Goal: Transaction & Acquisition: Purchase product/service

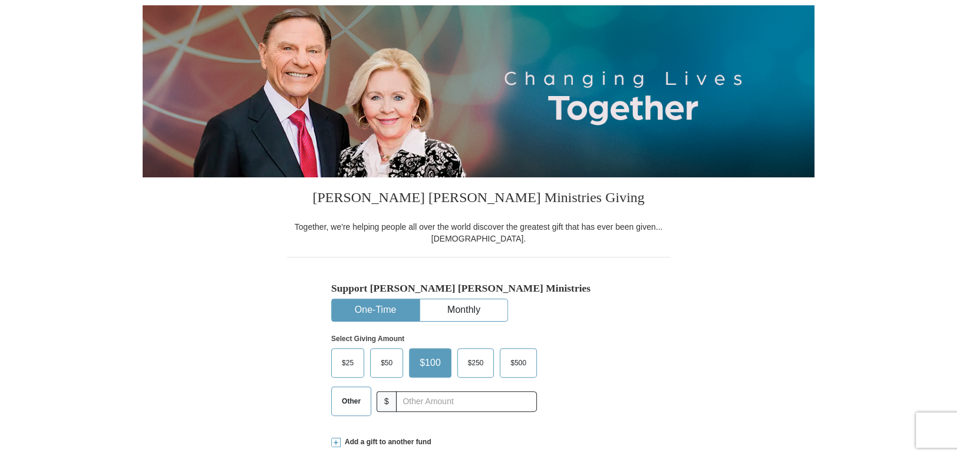
scroll to position [236, 0]
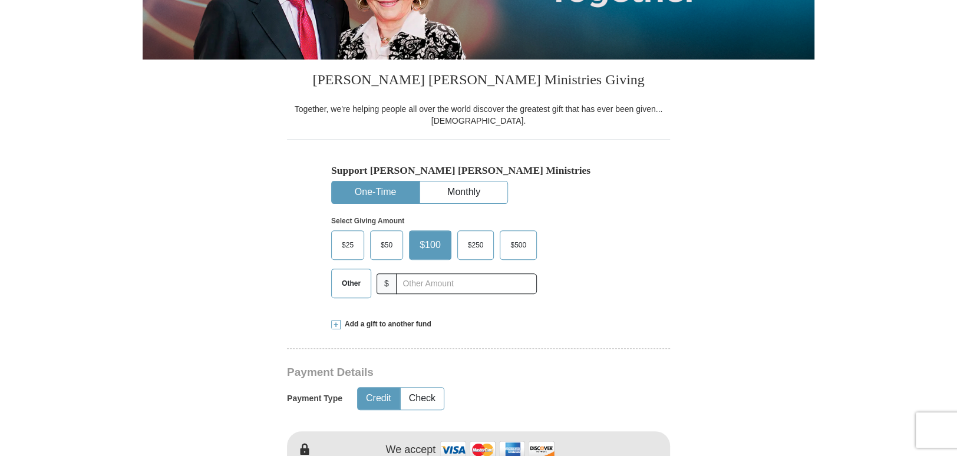
click at [376, 187] on button "One-Time" at bounding box center [375, 192] width 87 height 22
click at [512, 240] on span "$500" at bounding box center [518, 245] width 28 height 18
click at [0, 0] on input "$500" at bounding box center [0, 0] width 0 height 0
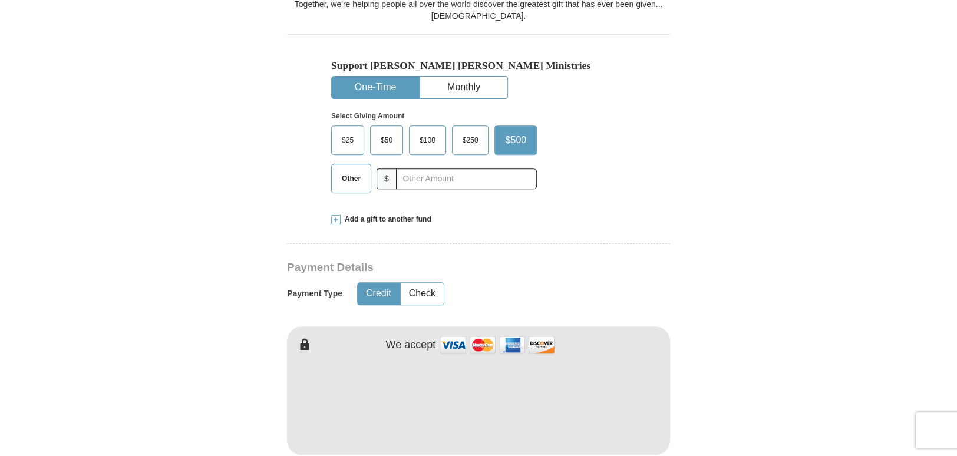
scroll to position [412, 0]
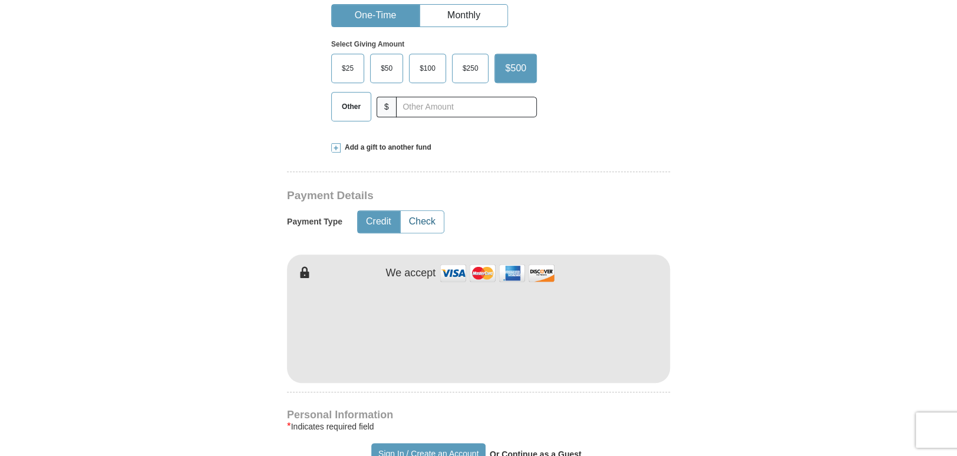
click at [426, 222] on button "Check" at bounding box center [422, 222] width 43 height 22
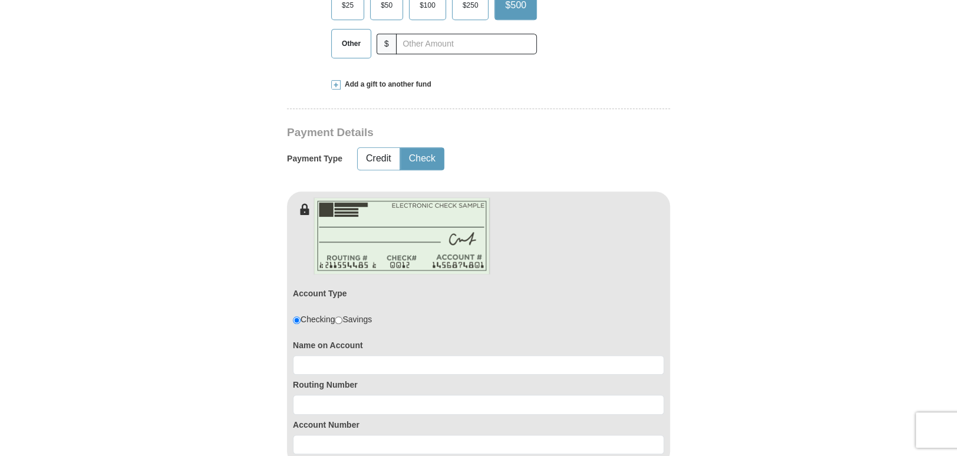
scroll to position [530, 0]
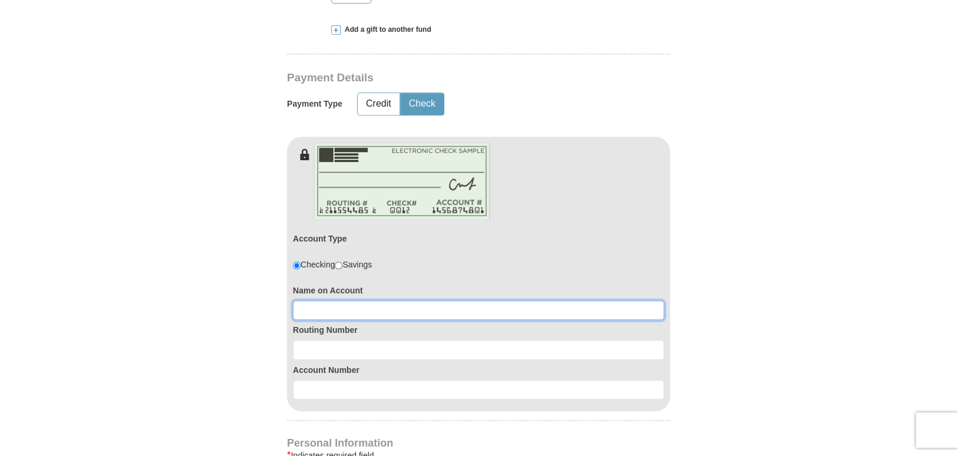
click at [329, 305] on input at bounding box center [478, 311] width 371 height 20
type input "[PERSON_NAME]"
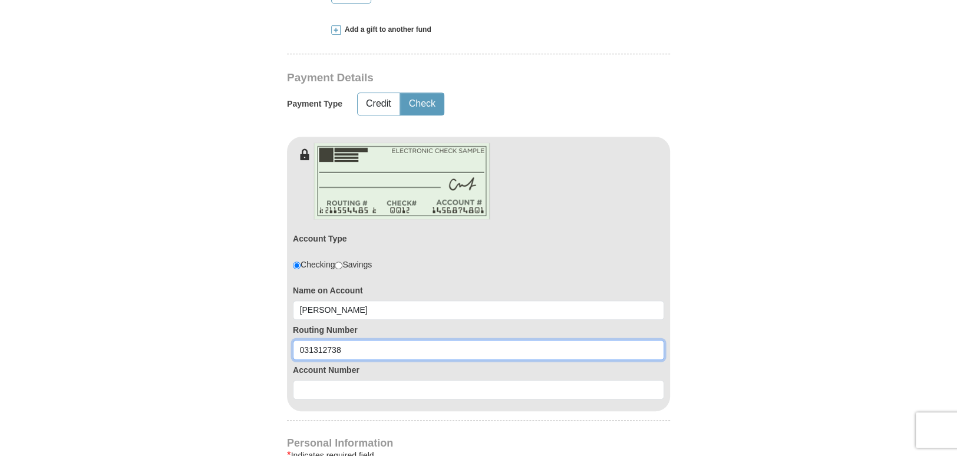
type input "031312738"
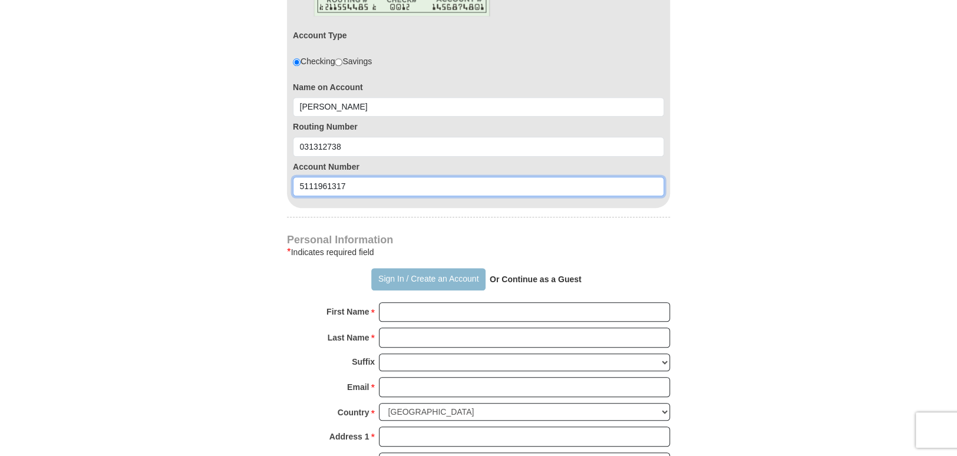
scroll to position [825, 0]
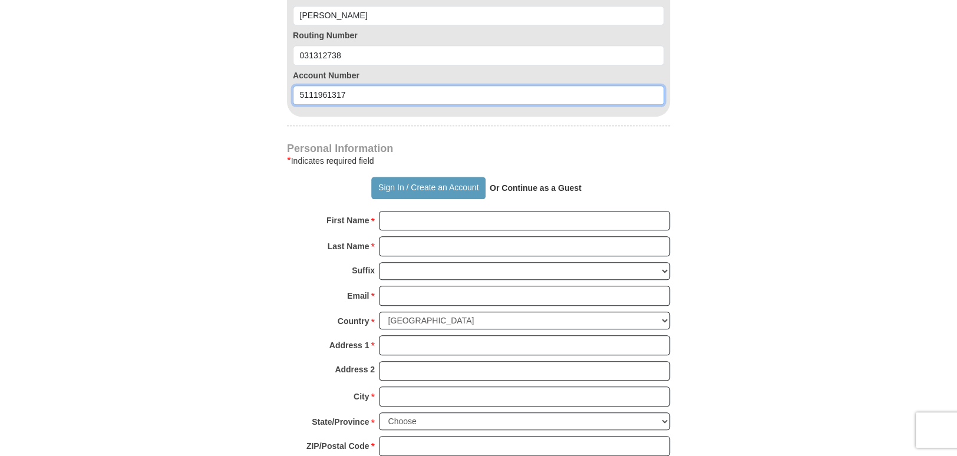
type input "5111961317"
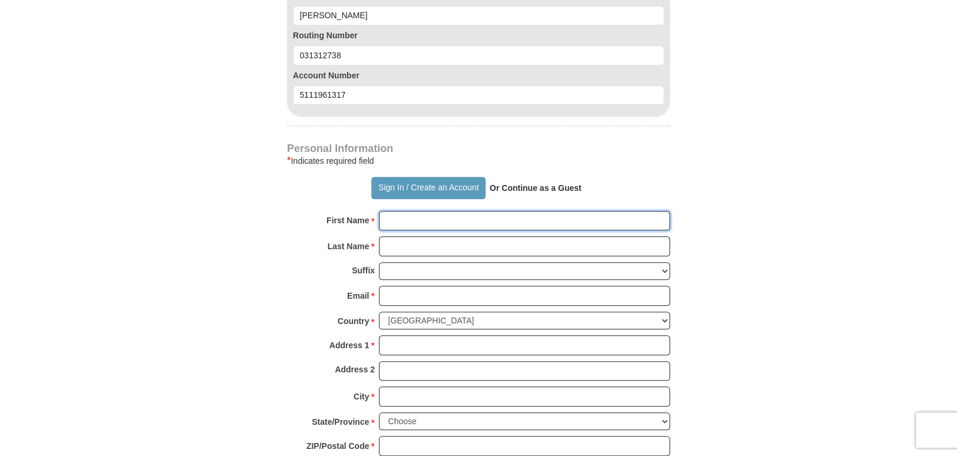
click at [404, 222] on input "First Name *" at bounding box center [524, 221] width 291 height 20
type input "[PERSON_NAME]"
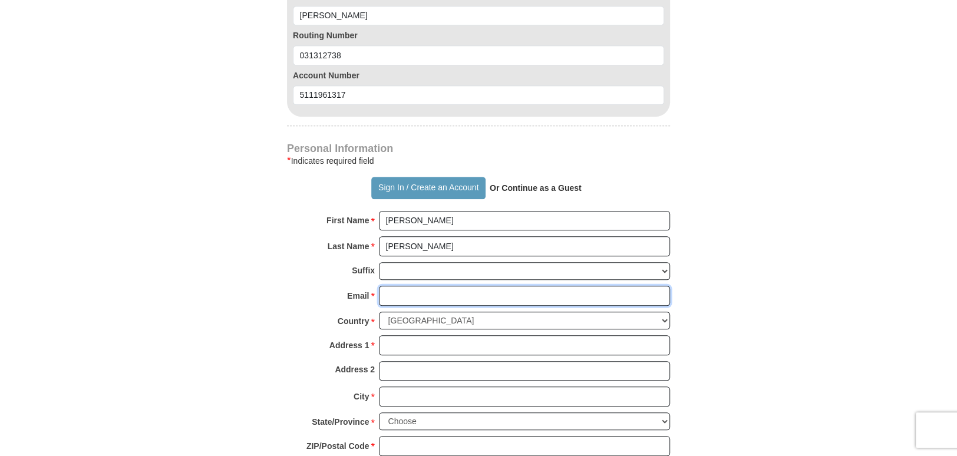
type input "[EMAIL_ADDRESS][DOMAIN_NAME]"
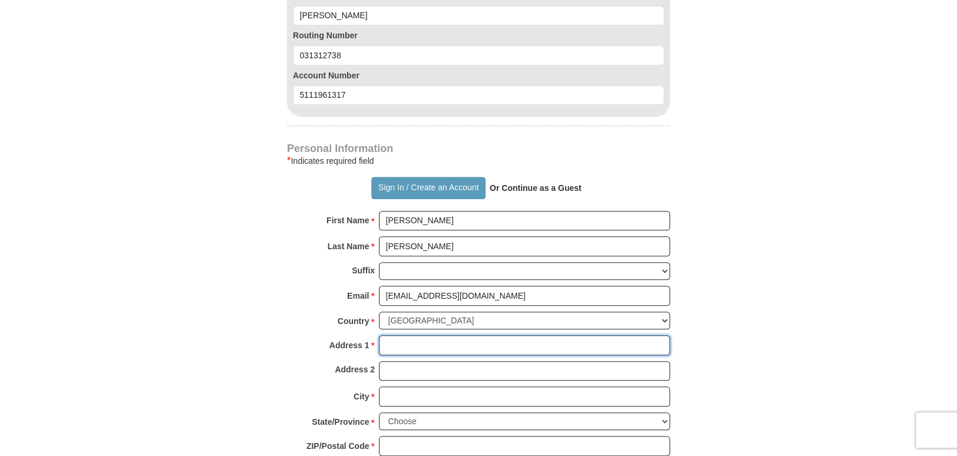
type input "[STREET_ADDRESS]"
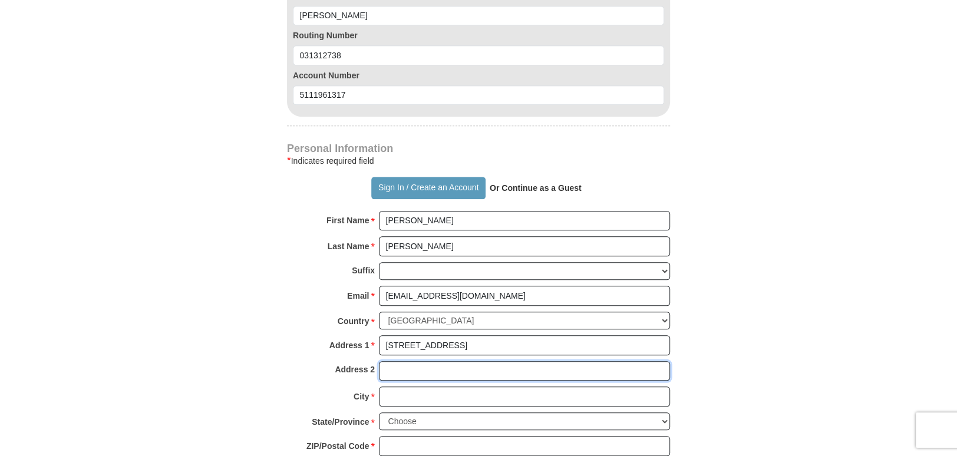
type input "[GEOGRAPHIC_DATA], [GEOGRAPHIC_DATA] 17325"
type input "Gettysburg"
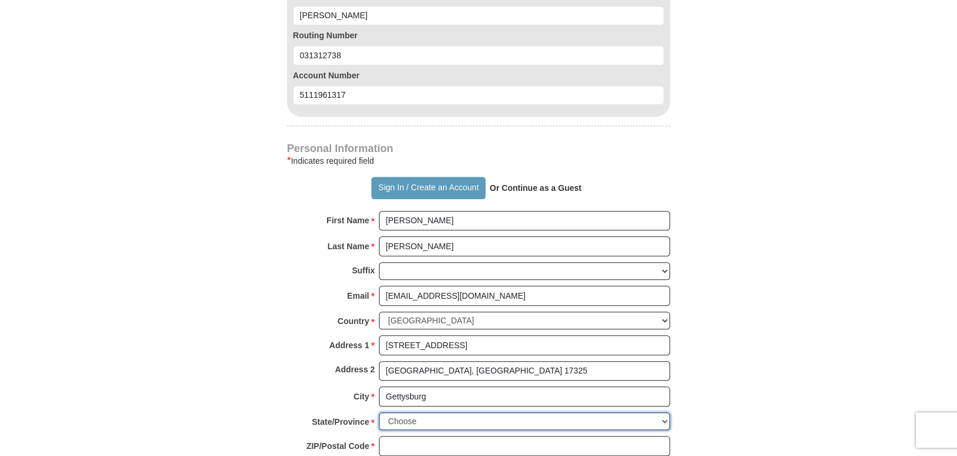
select select "PA"
type input "17325"
type input "7172533168"
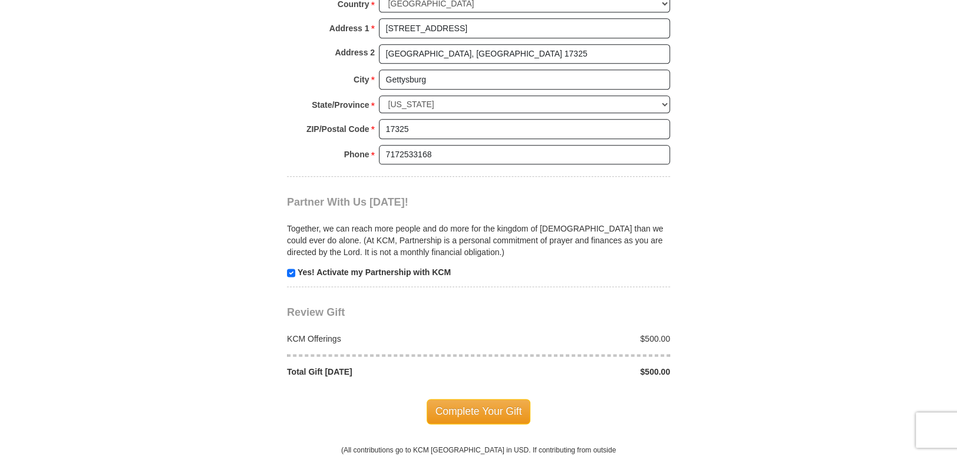
scroll to position [1179, 0]
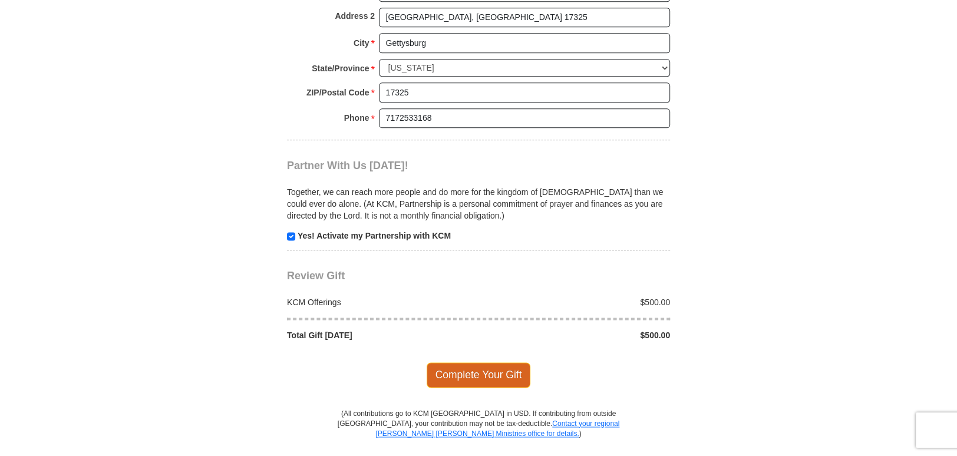
click at [483, 369] on span "Complete Your Gift" at bounding box center [479, 374] width 104 height 25
